Goal: Information Seeking & Learning: Learn about a topic

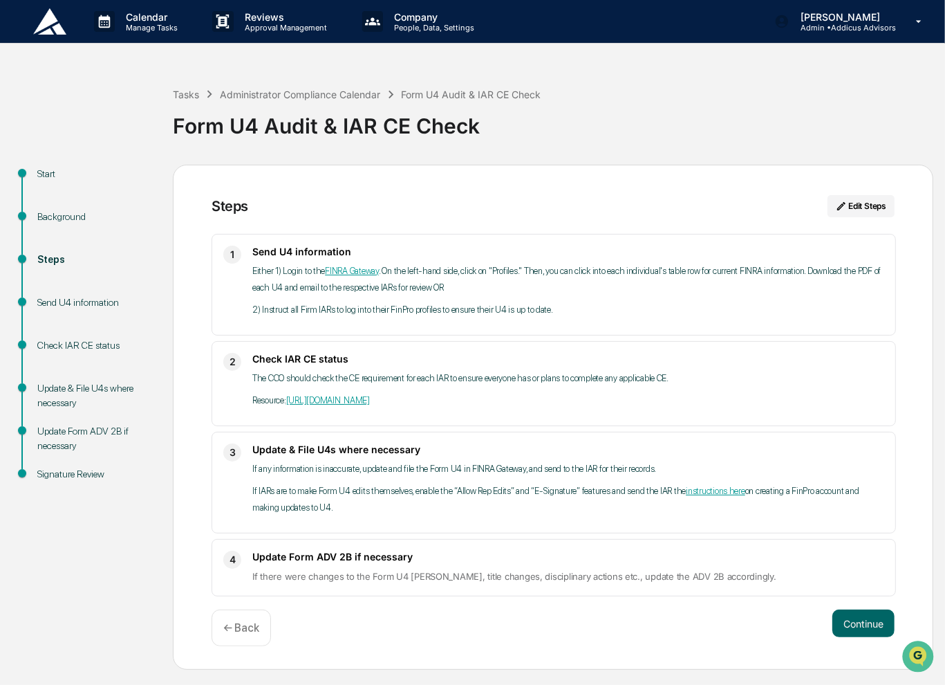
click at [230, 621] on p "← Back" at bounding box center [241, 627] width 36 height 13
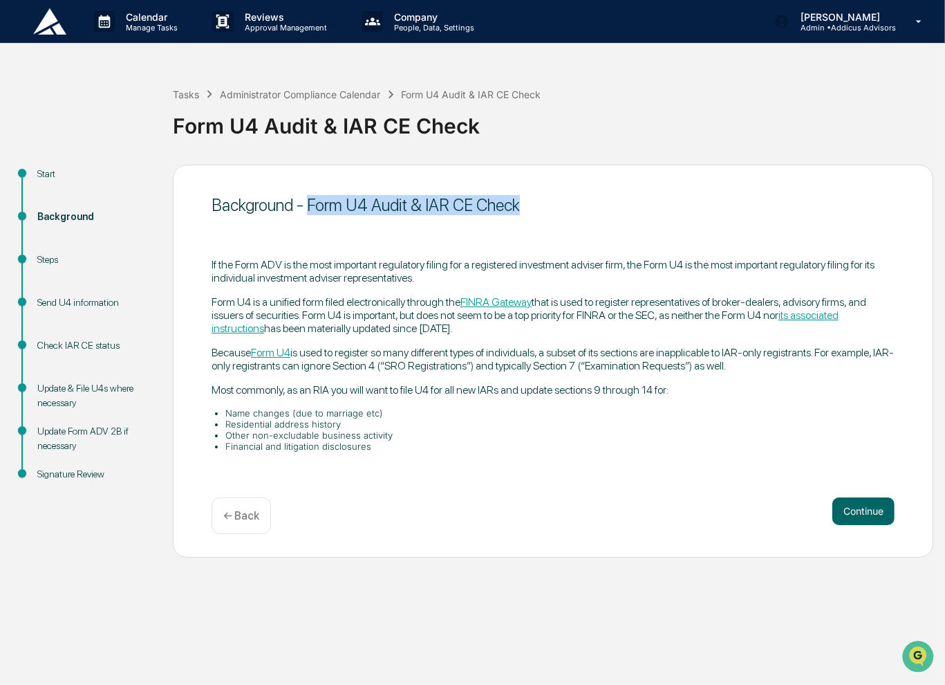
drag, startPoint x: 518, startPoint y: 207, endPoint x: 307, endPoint y: 203, distance: 210.9
click at [307, 203] on div "Background - Form U4 Audit & IAR CE Check" at bounding box center [553, 205] width 683 height 20
copy div "Form U4 Audit & IAR CE Check"
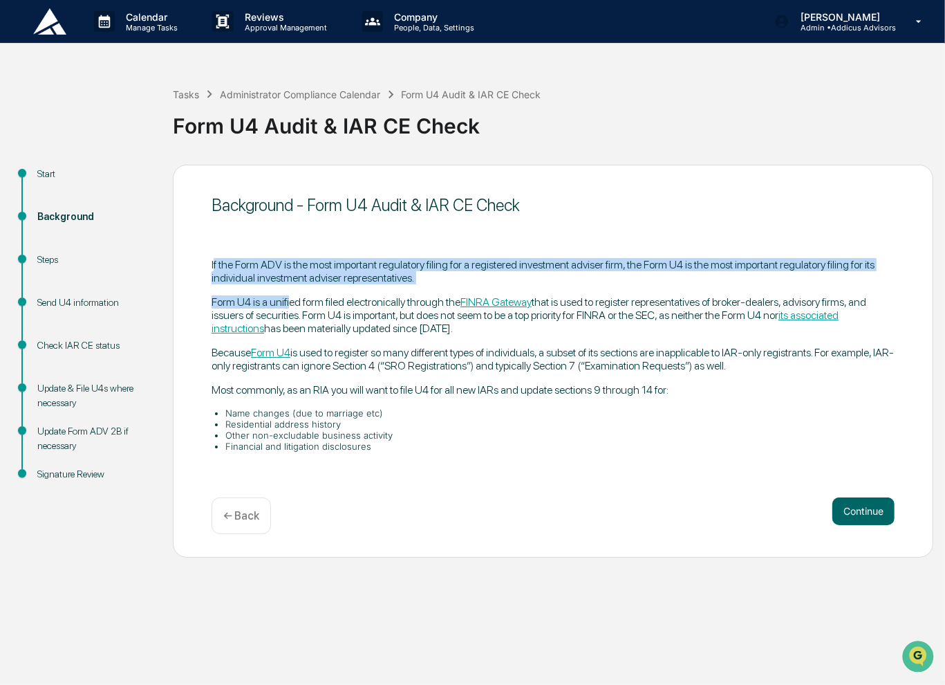
drag, startPoint x: 215, startPoint y: 266, endPoint x: 289, endPoint y: 307, distance: 84.5
click at [289, 307] on div "If the Form ADV is the most important regulatory filing for a registered invest…" at bounding box center [553, 355] width 683 height 194
drag, startPoint x: 289, startPoint y: 307, endPoint x: 260, endPoint y: 293, distance: 32.2
click at [260, 293] on div "If the Form ADV is the most important regulatory filing for a registered invest…" at bounding box center [553, 355] width 683 height 194
click at [233, 259] on p "If the Form ADV is the most important regulatory filing for a registered invest…" at bounding box center [553, 271] width 683 height 26
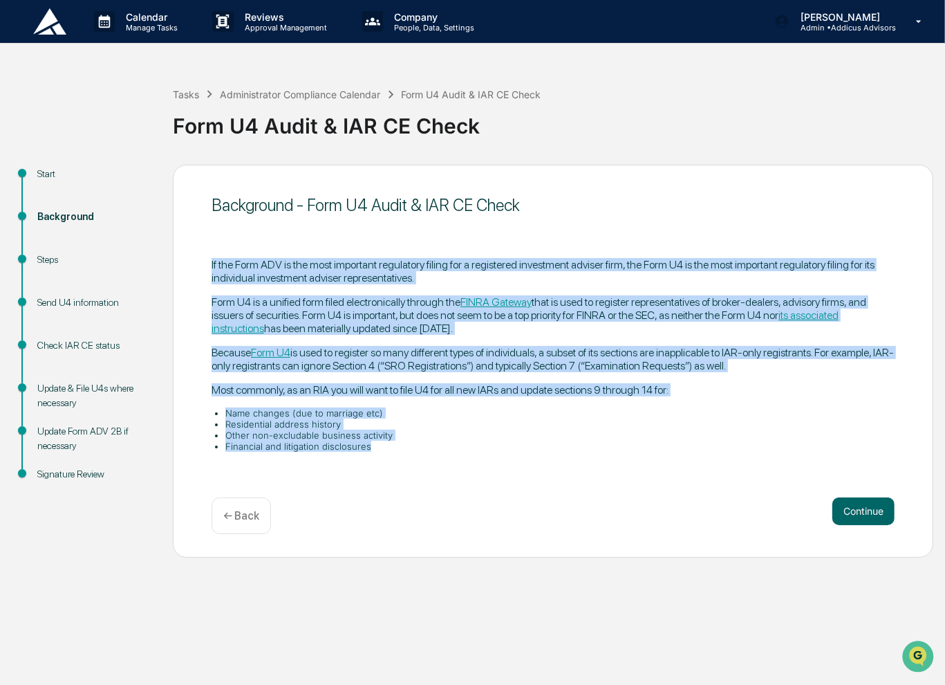
drag, startPoint x: 210, startPoint y: 261, endPoint x: 703, endPoint y: 446, distance: 526.1
click at [703, 446] on div "Background - Form U4 Audit & IAR CE Check If the Form ADV is the most important…" at bounding box center [553, 361] width 761 height 393
copy div "Lo ips Dolo SIT am con adip elitseddo eiusmodtem incidi utl e doloremagn aliqua…"
